Goal: Communication & Community: Answer question/provide support

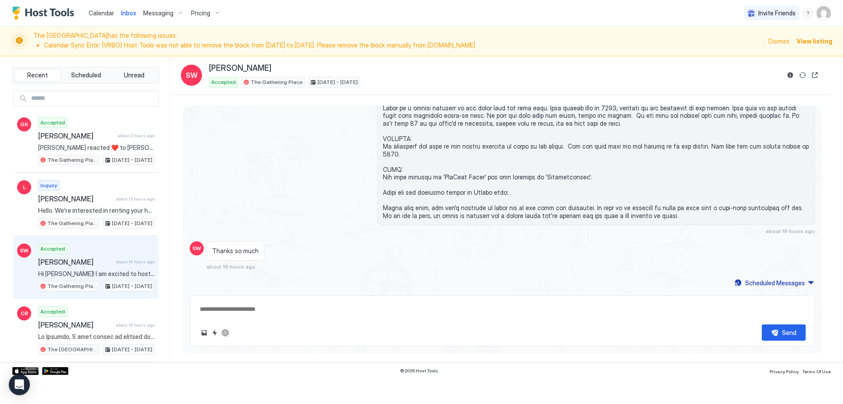
scroll to position [309, 0]
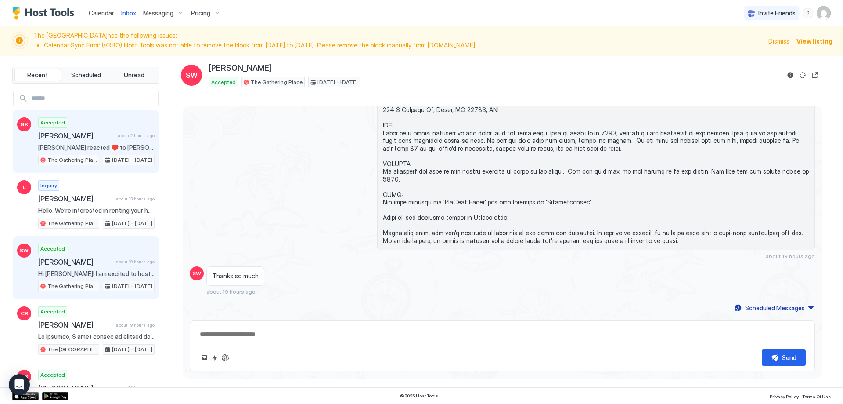
click at [117, 140] on div "[PERSON_NAME] about 2 hours ago" at bounding box center [96, 135] width 116 height 9
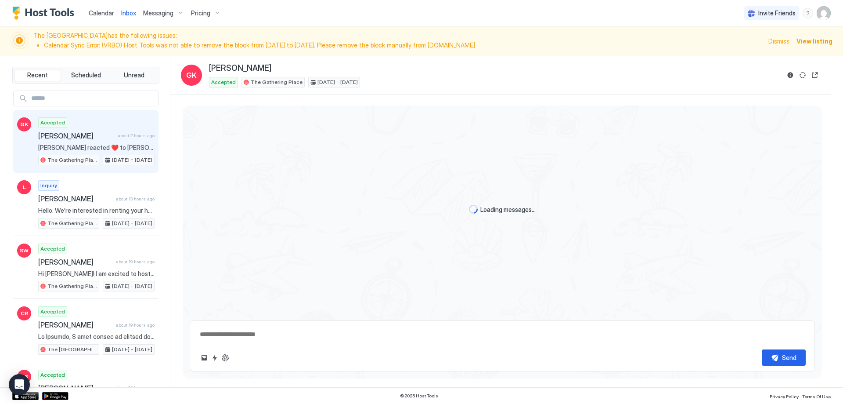
scroll to position [394, 0]
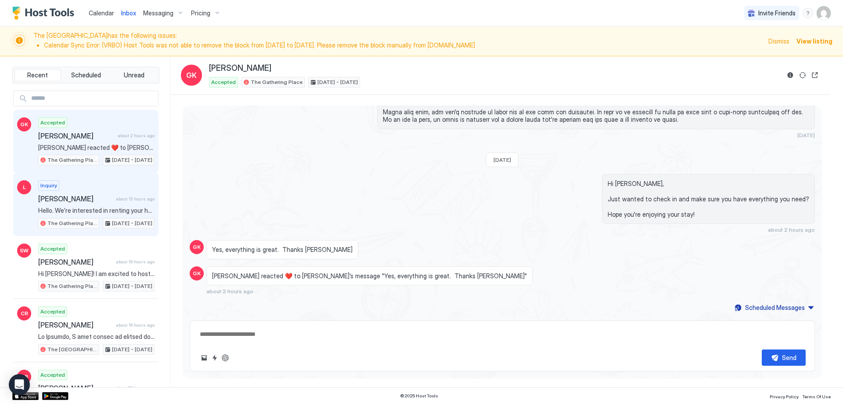
click at [116, 198] on span "about 13 hours ago" at bounding box center [135, 199] width 39 height 6
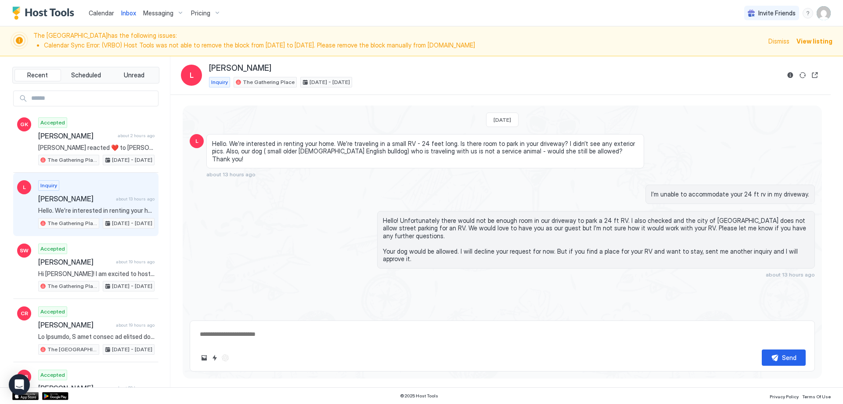
type textarea "*"
